Goal: Obtain resource: Download file/media

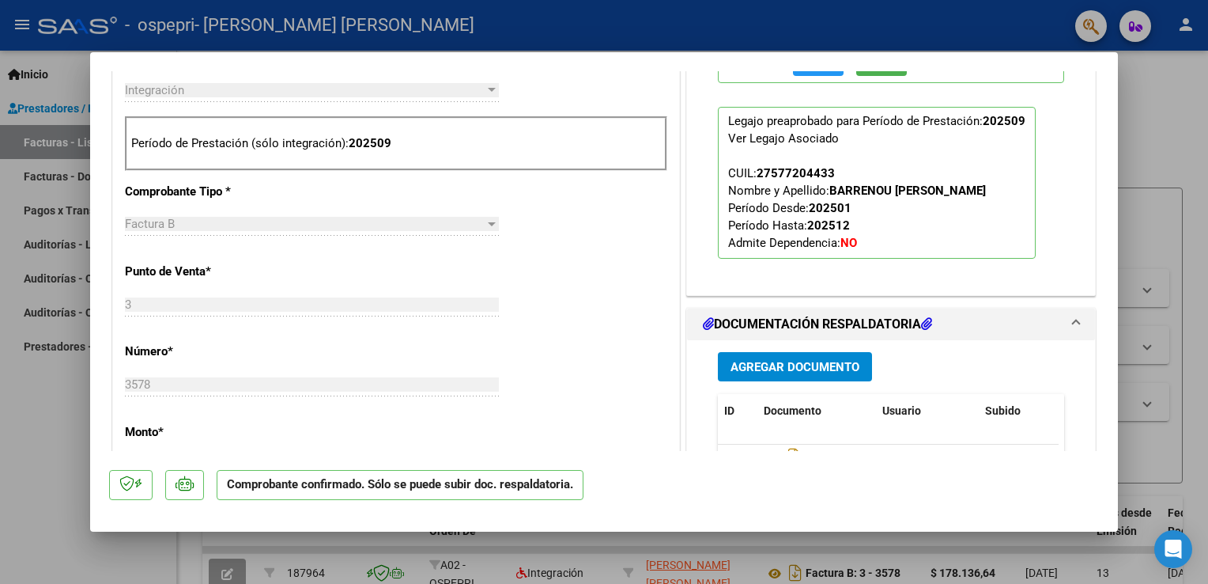
scroll to position [616, 0]
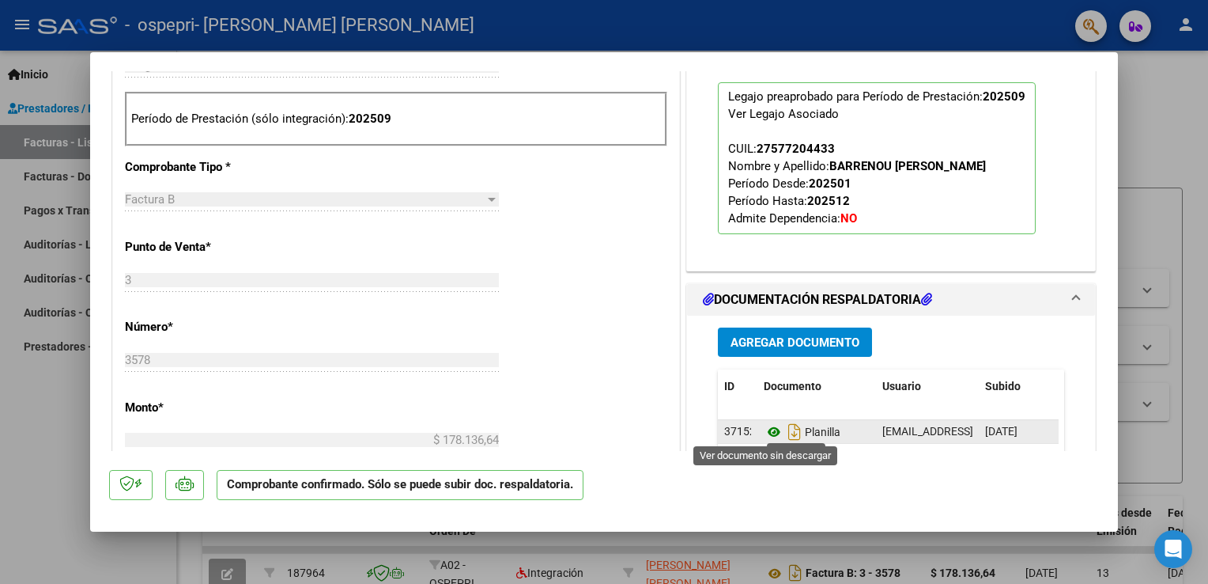
click at [770, 427] on icon at bounding box center [774, 431] width 21 height 19
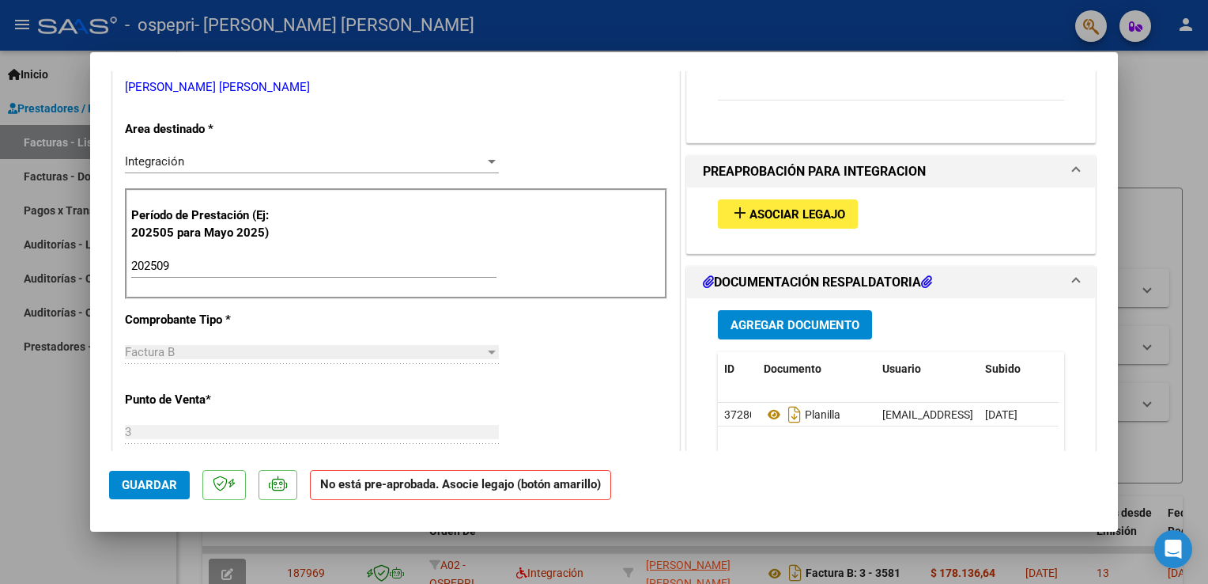
scroll to position [301, 0]
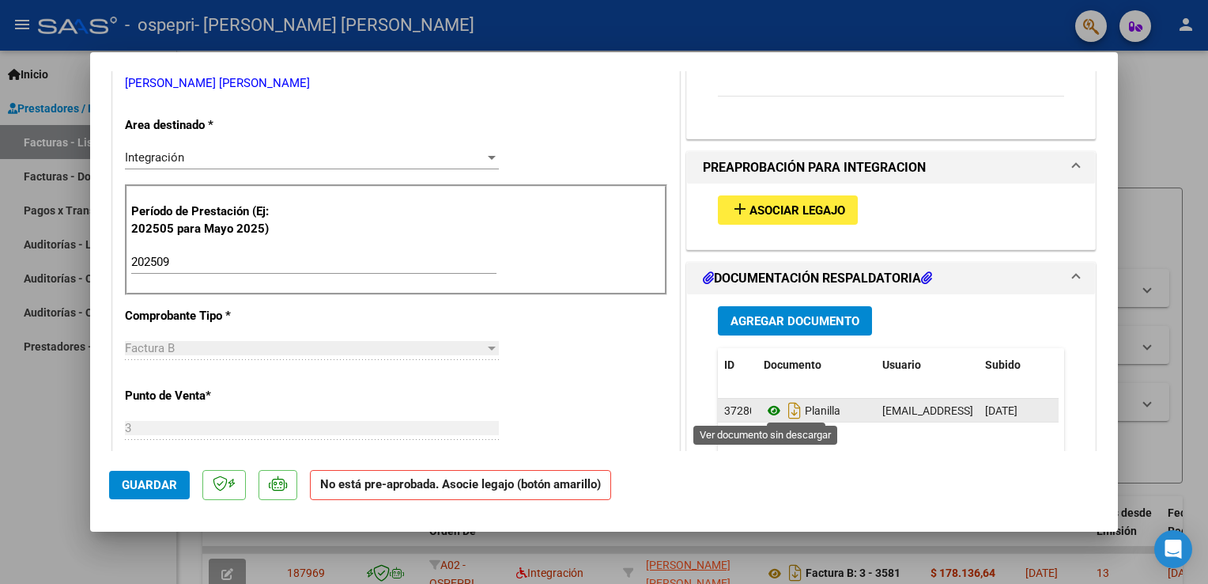
click at [767, 405] on icon at bounding box center [774, 410] width 21 height 19
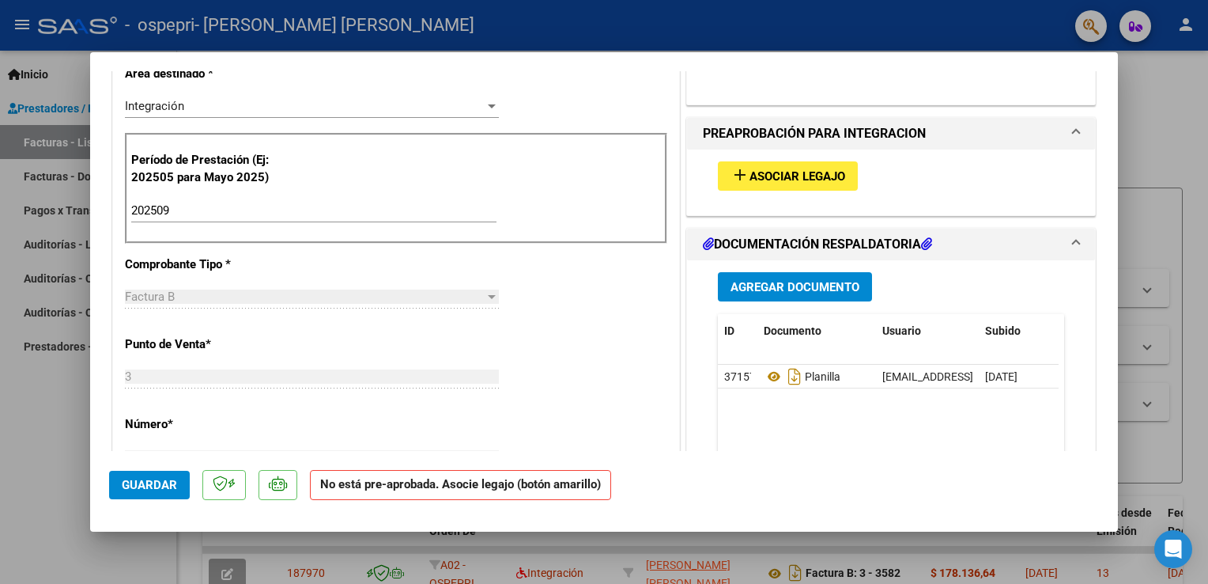
scroll to position [367, 0]
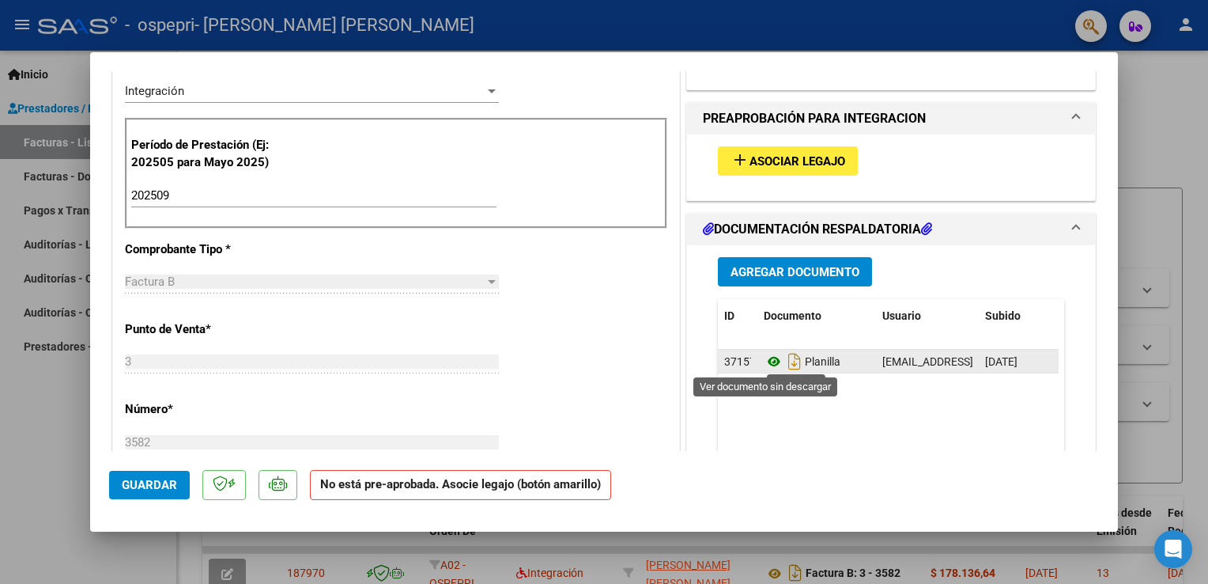
click at [769, 361] on icon at bounding box center [774, 361] width 21 height 19
